Goal: Task Accomplishment & Management: Manage account settings

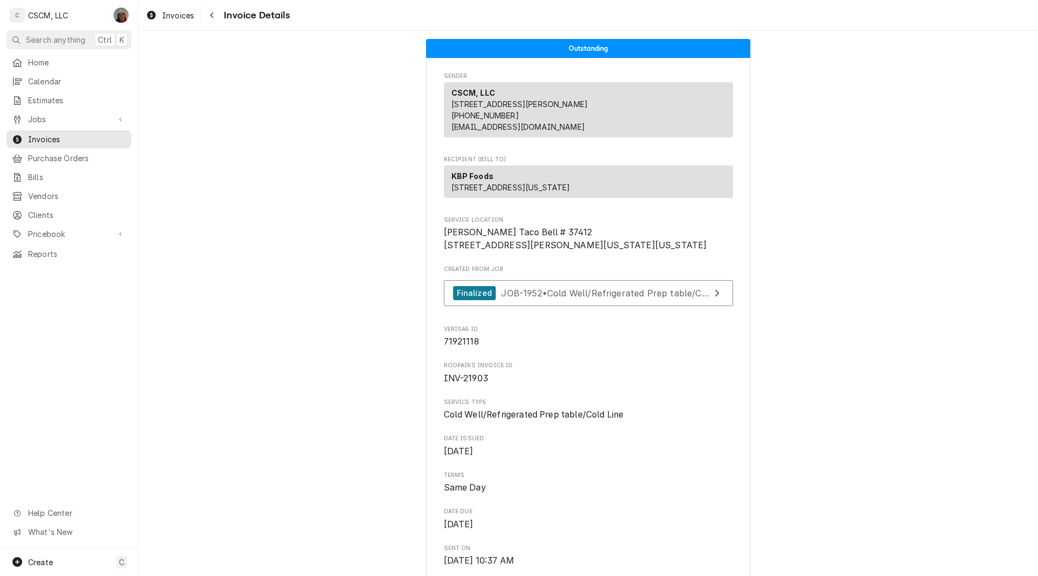
scroll to position [2033, 0]
click at [52, 229] on span "Pricebook" at bounding box center [69, 233] width 82 height 11
click at [55, 266] on span "Parts & Materials" at bounding box center [77, 271] width 98 height 11
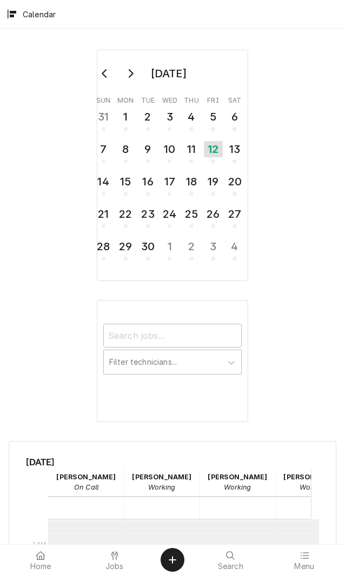
scroll to position [197, 0]
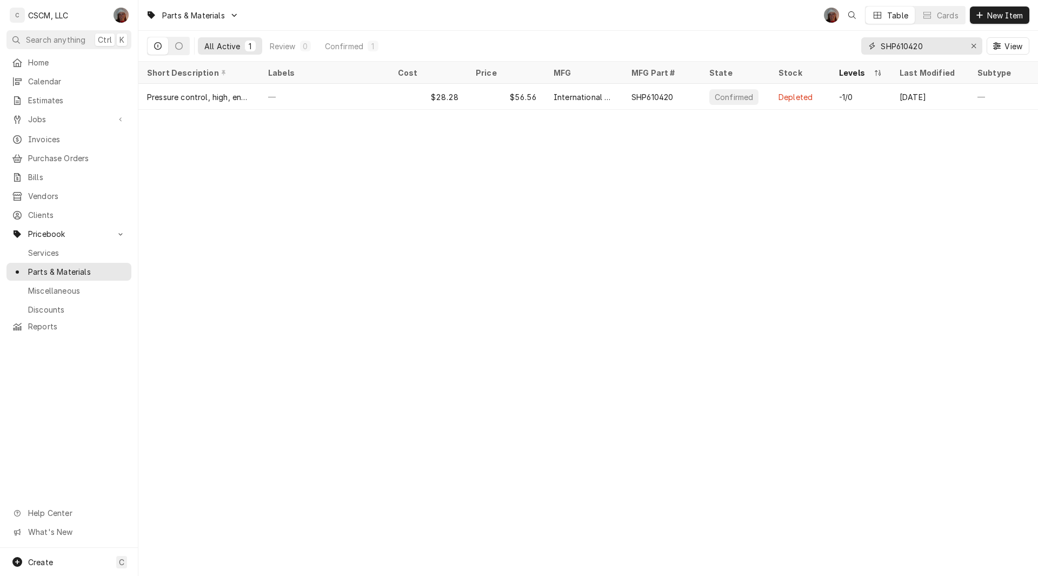
drag, startPoint x: 941, startPoint y: 48, endPoint x: 824, endPoint y: 48, distance: 117.9
click at [824, 48] on div "All Active 1 Review 0 Confirmed 1 SHP610420 View" at bounding box center [588, 46] width 882 height 30
type input "9"
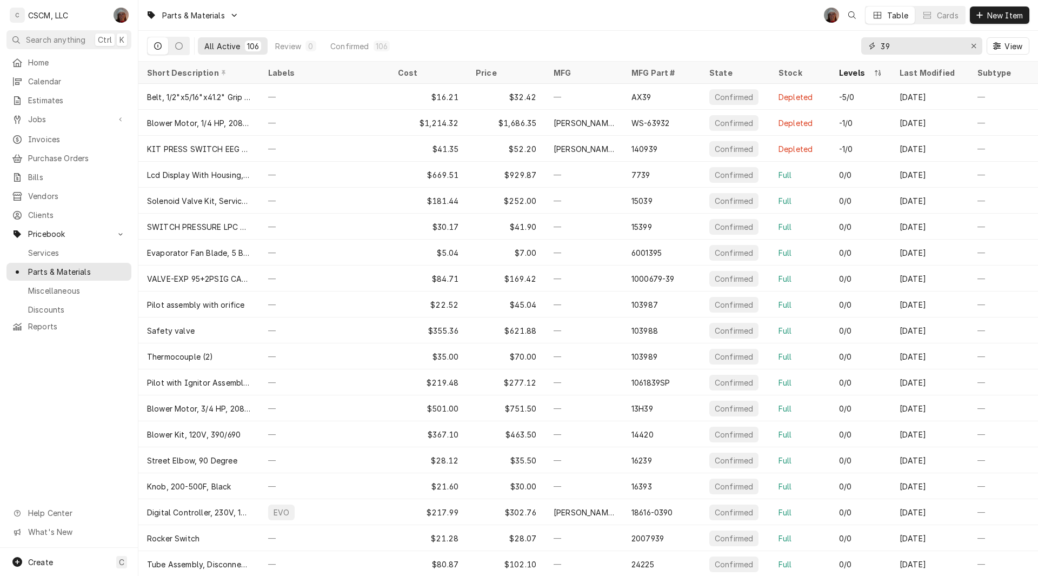
type input "3"
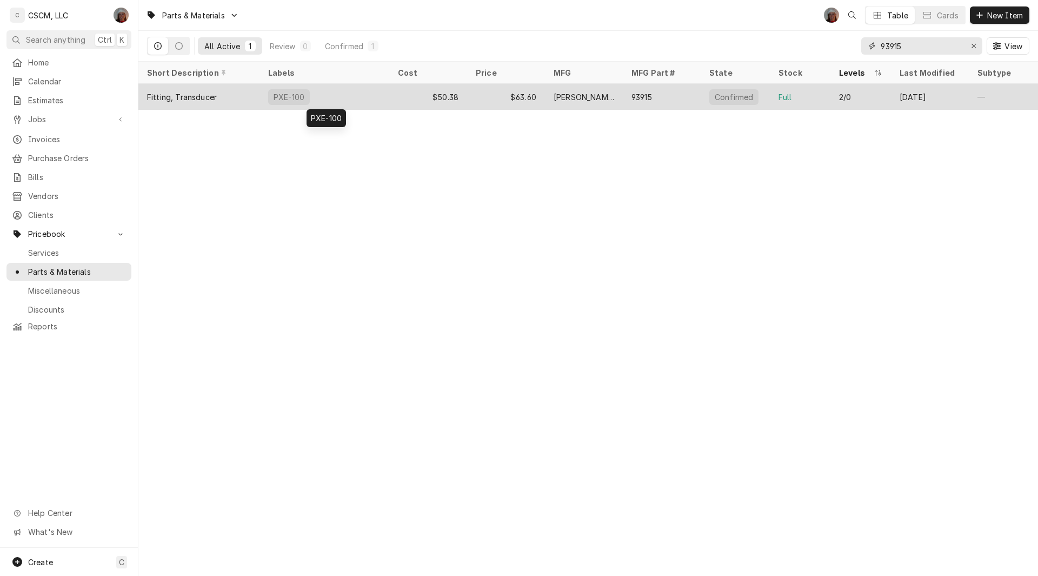
type input "93915"
click at [376, 93] on div "PXE-100" at bounding box center [325, 97] width 130 height 26
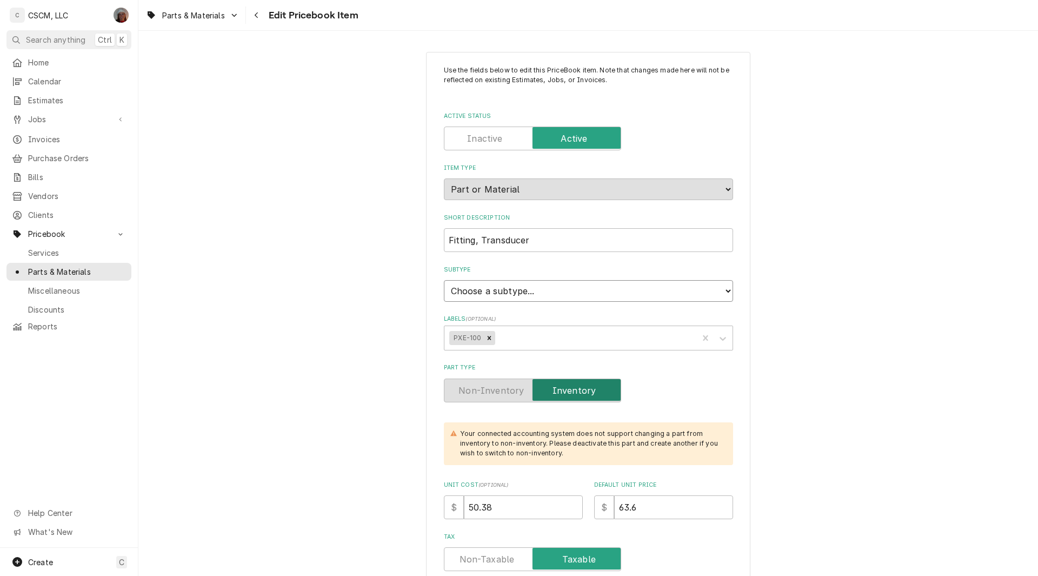
click at [719, 290] on select "Choose a subtype... Equipment Part Refrigerant Supply or Material Tool" at bounding box center [588, 291] width 289 height 22
select select "148"
click at [444, 280] on select "Choose a subtype... Equipment Part Refrigerant Supply or Material Tool" at bounding box center [588, 291] width 289 height 22
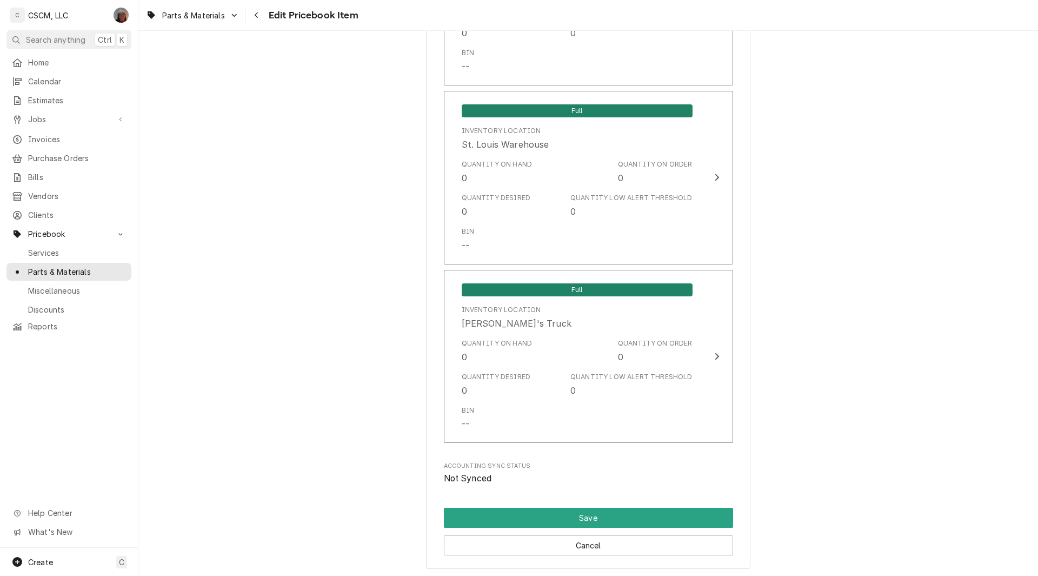
scroll to position [2283, 0]
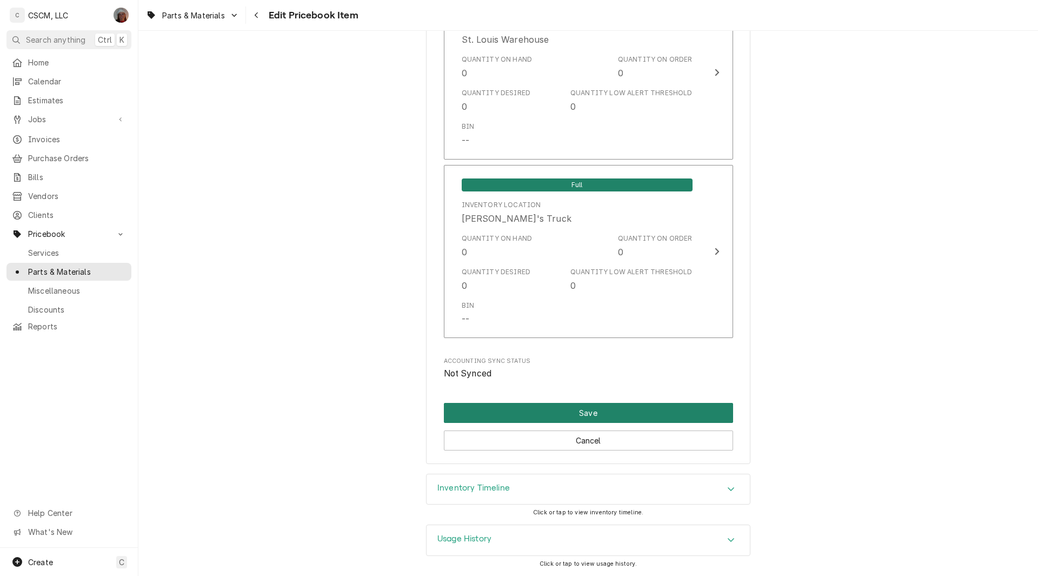
click at [545, 412] on button "Save" at bounding box center [588, 413] width 289 height 20
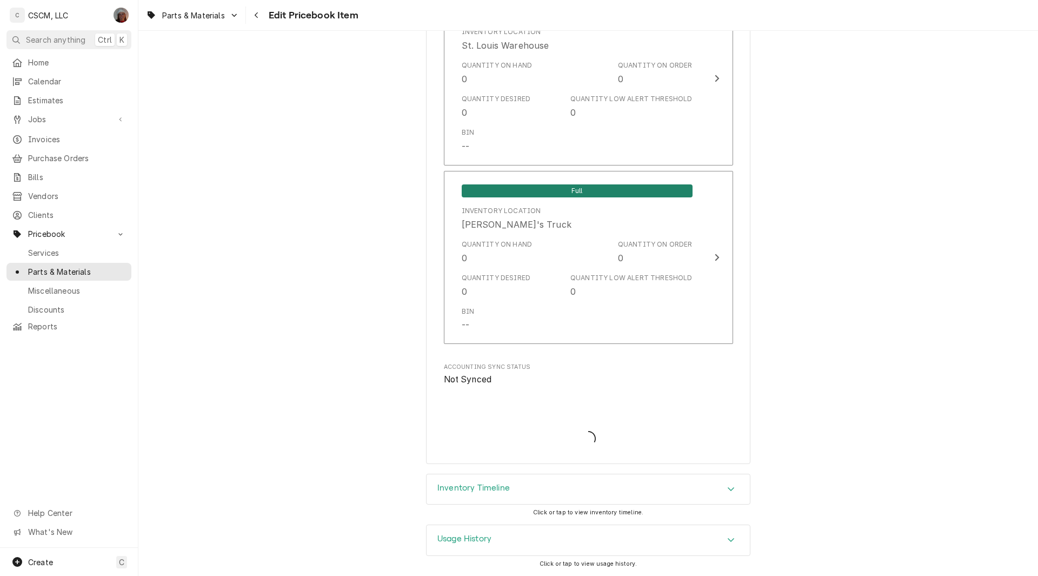
scroll to position [2277, 0]
type textarea "x"
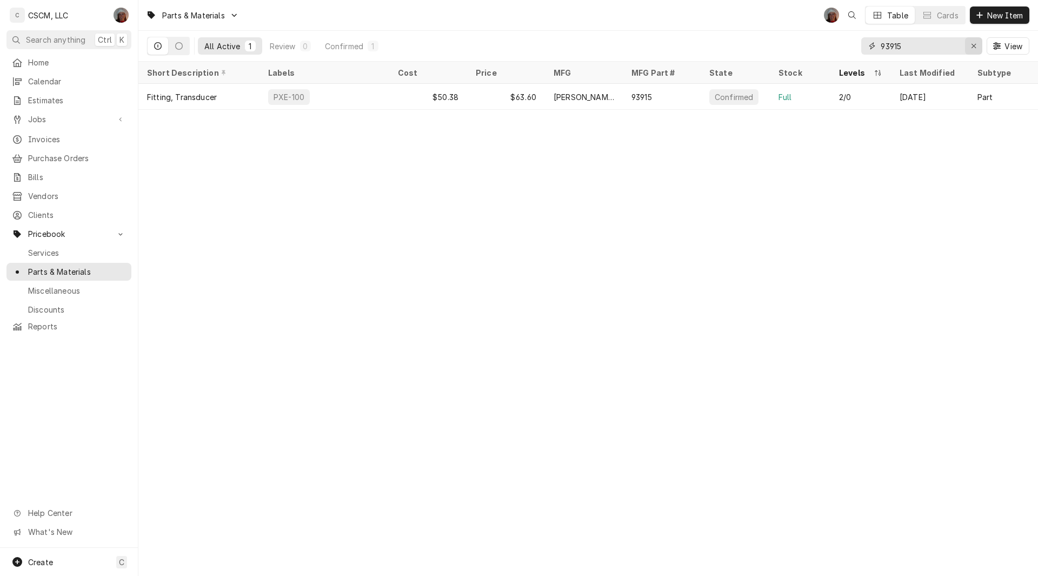
click at [974, 47] on icon "Erase input" at bounding box center [974, 46] width 4 height 4
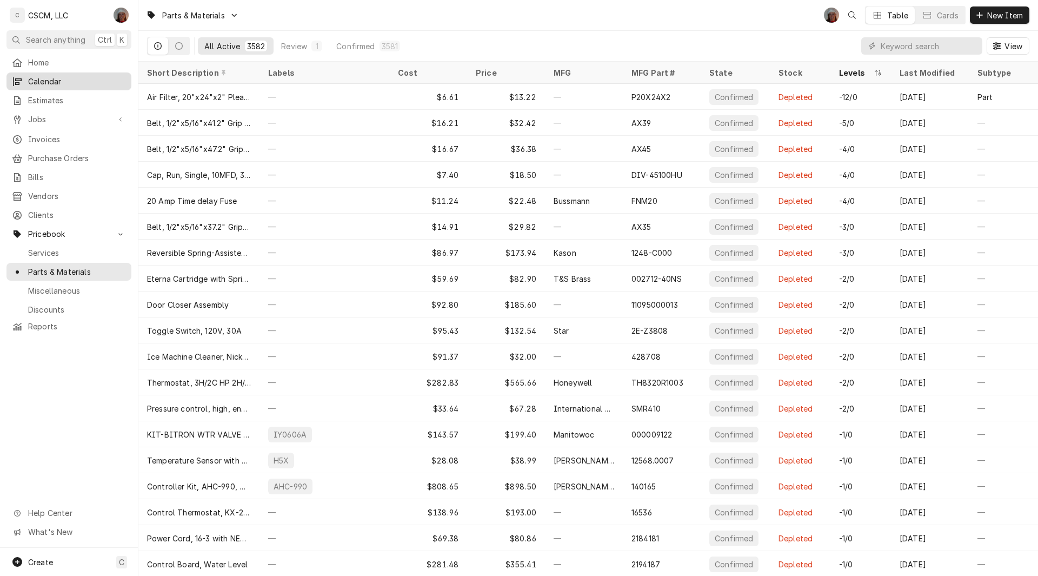
click at [55, 76] on span "Calendar" at bounding box center [77, 81] width 98 height 11
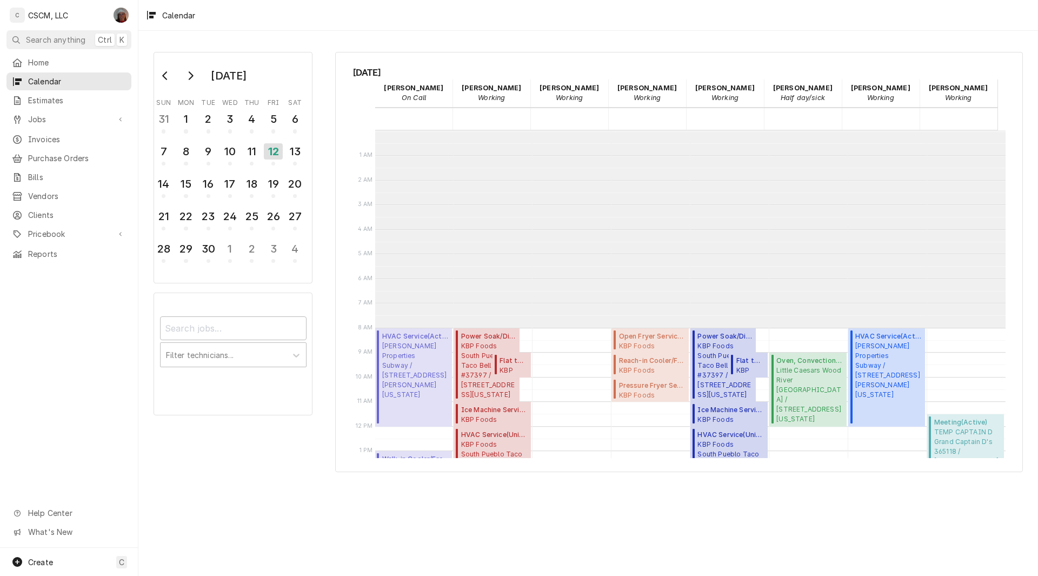
scroll to position [197, 0]
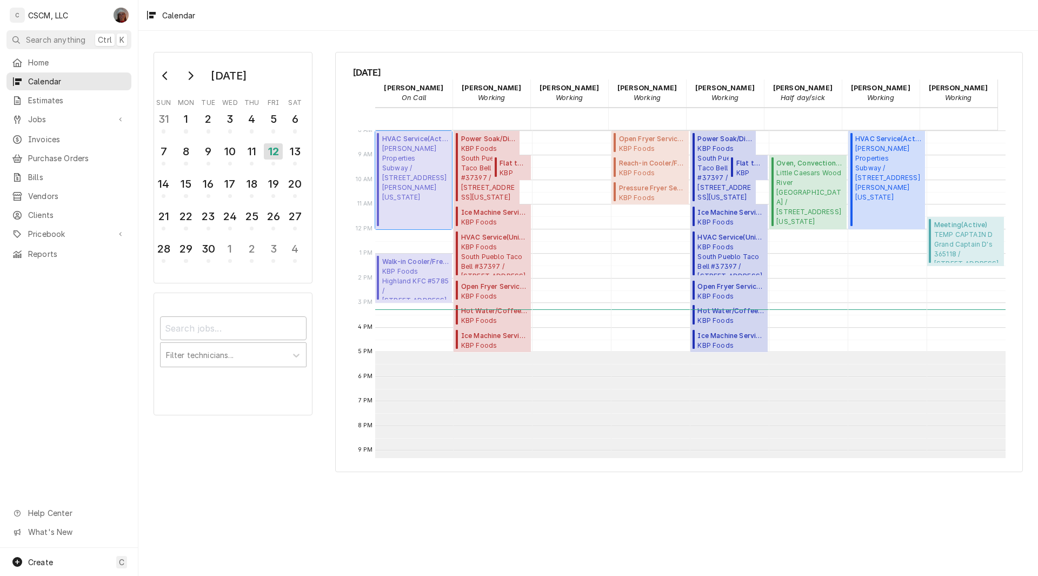
click at [422, 207] on div "HVAC Service ( Active ) Meyer Properties Subway / 120 S. Buchanan St STE 108, E…" at bounding box center [415, 180] width 67 height 92
